Goal: Find contact information: Find contact information

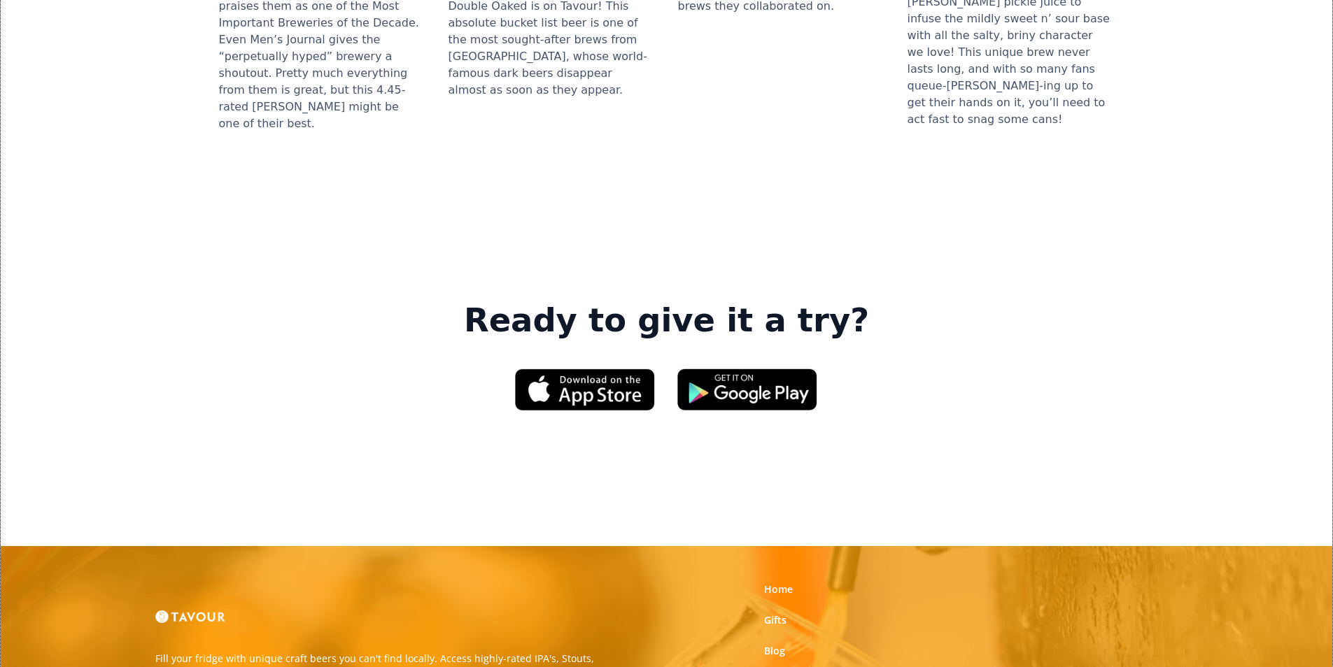
scroll to position [1959, 0]
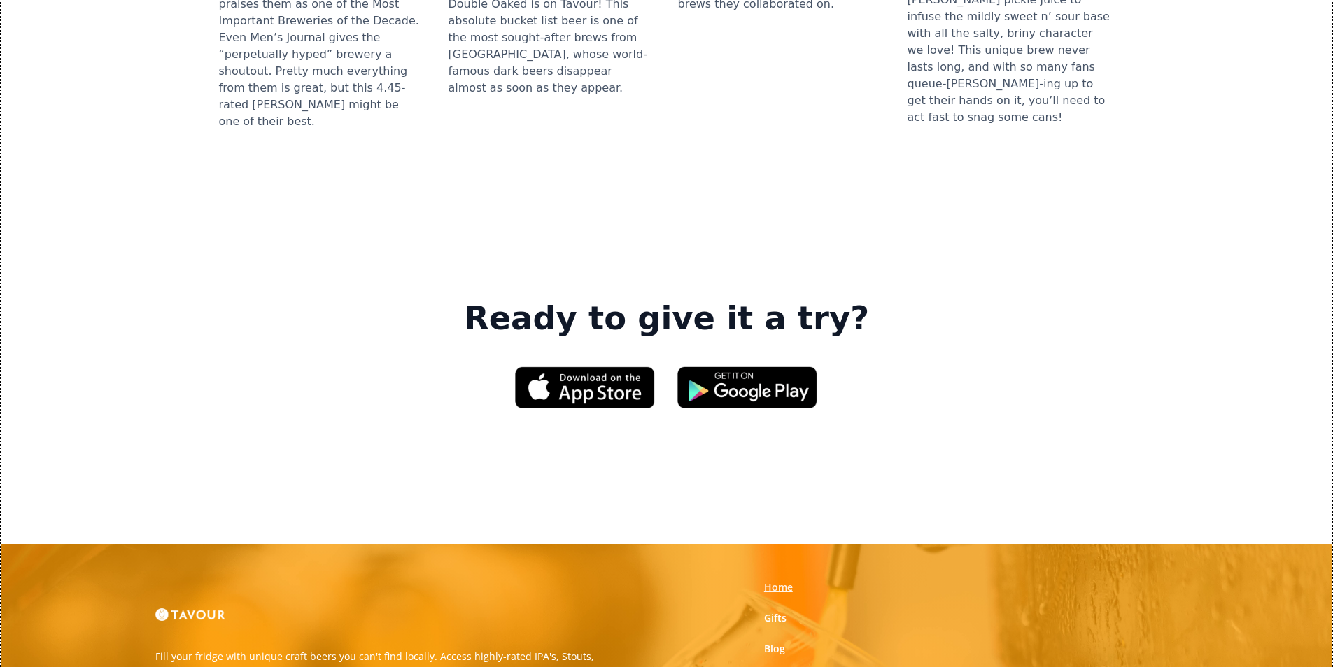
click at [774, 581] on link "Home" at bounding box center [778, 588] width 29 height 14
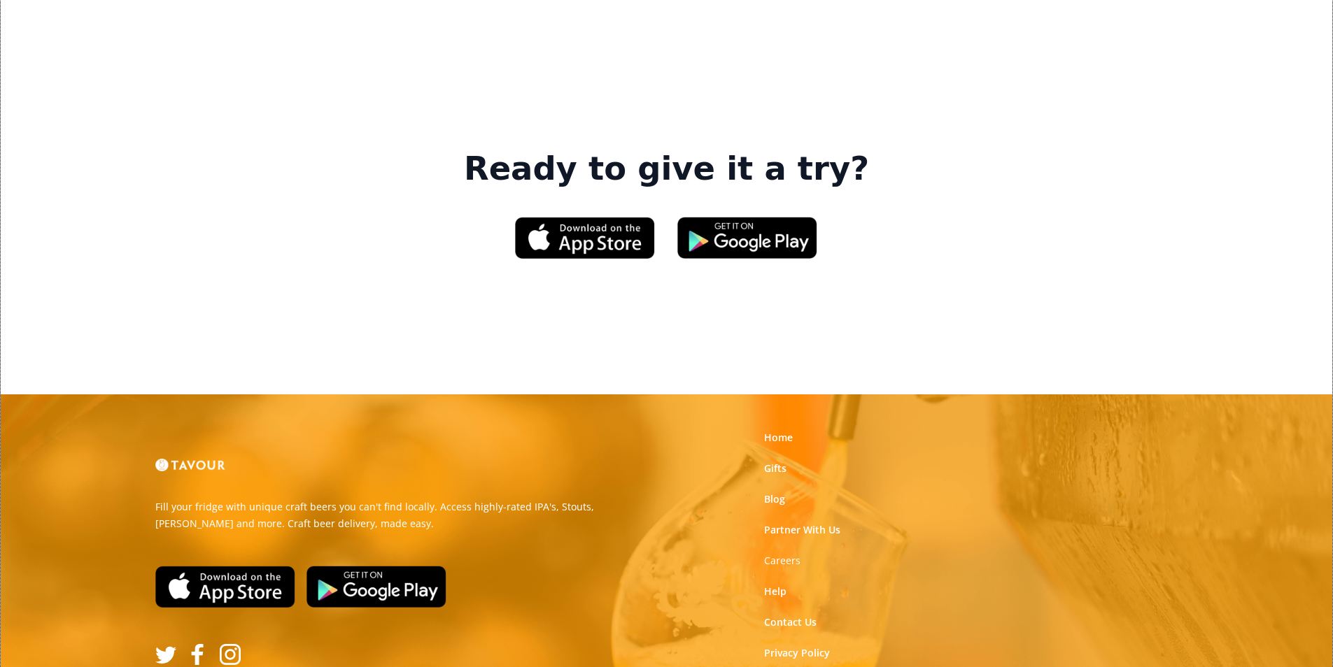
scroll to position [2117, 0]
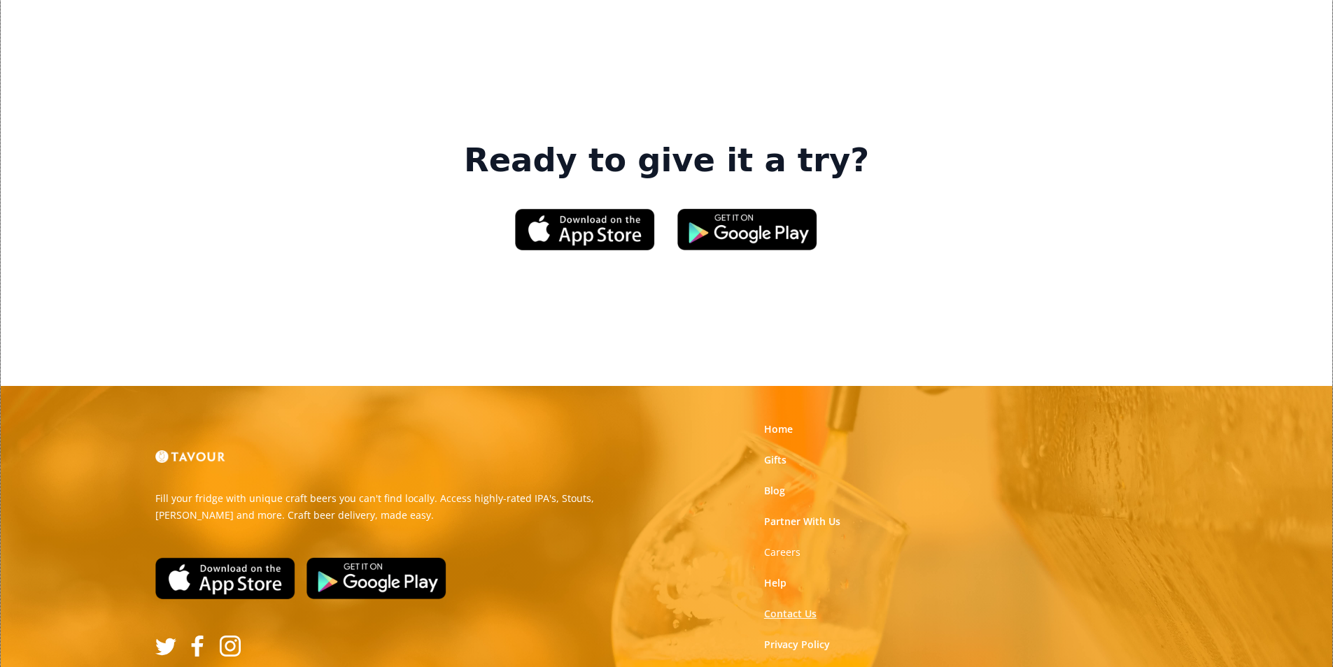
click at [805, 607] on link "Contact Us" at bounding box center [790, 614] width 52 height 14
